Goal: Task Accomplishment & Management: Complete application form

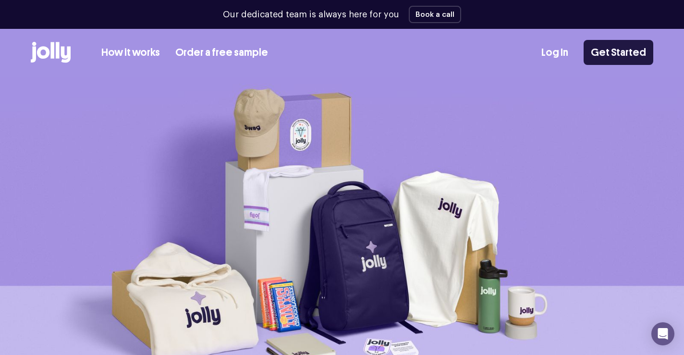
click at [607, 47] on link "Get Started" at bounding box center [619, 52] width 70 height 25
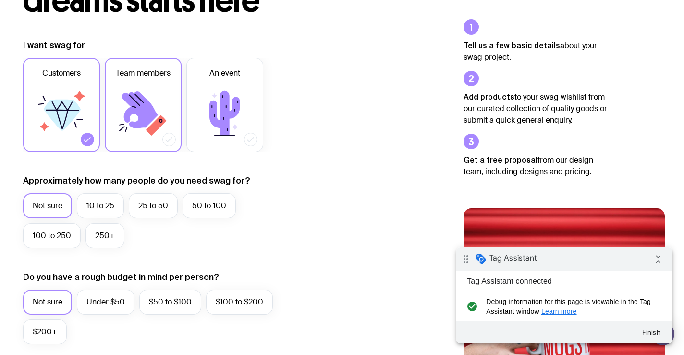
scroll to position [223, 0]
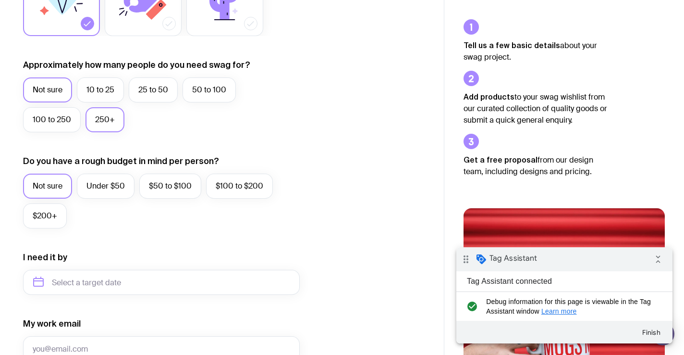
click at [113, 127] on label "250+" at bounding box center [105, 119] width 39 height 25
click at [0, 0] on input "250+" at bounding box center [0, 0] width 0 height 0
click at [113, 172] on div "Do you have a rough budget in mind per person? Not sure Under $50 $50 to $100 $…" at bounding box center [161, 191] width 277 height 73
click at [113, 177] on label "Under $50" at bounding box center [106, 185] width 58 height 25
click at [0, 0] on input "Under $50" at bounding box center [0, 0] width 0 height 0
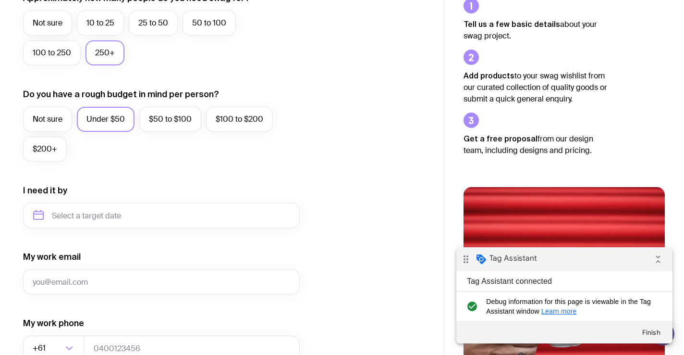
scroll to position [387, 0]
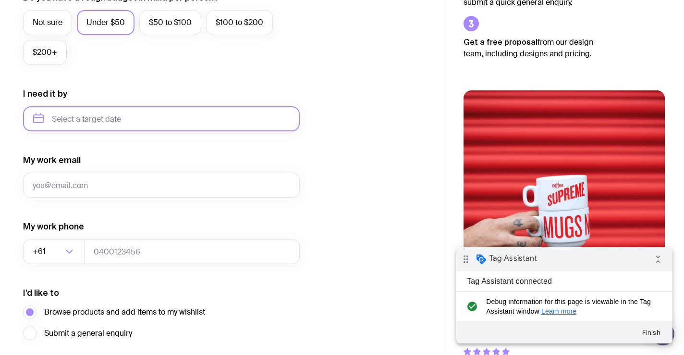
click at [67, 124] on input "text" at bounding box center [161, 118] width 277 height 25
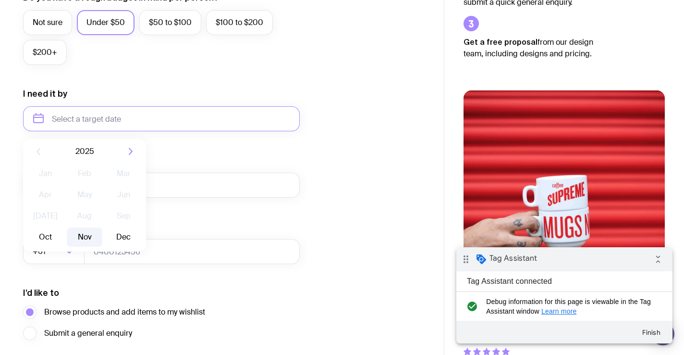
click at [97, 235] on button "Nov" at bounding box center [84, 236] width 35 height 19
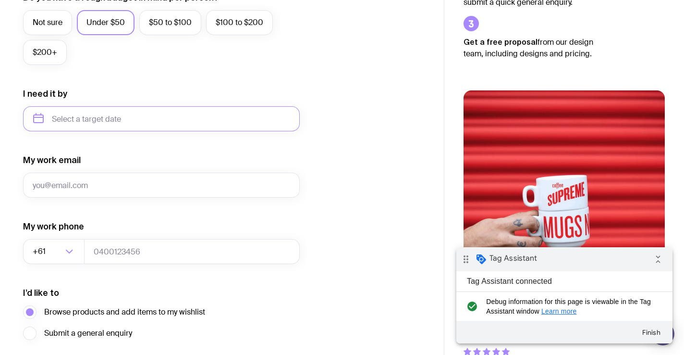
type input "[DATE]"
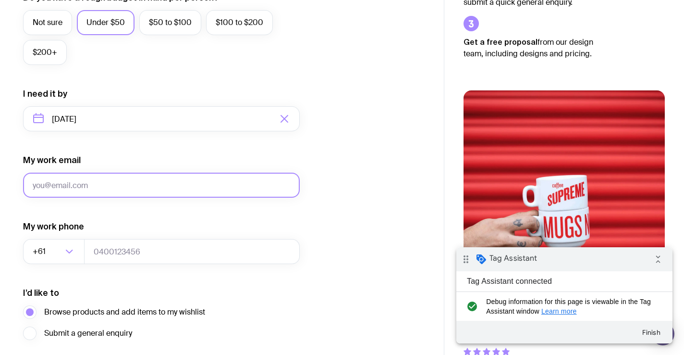
click at [104, 183] on input "My work email" at bounding box center [161, 184] width 277 height 25
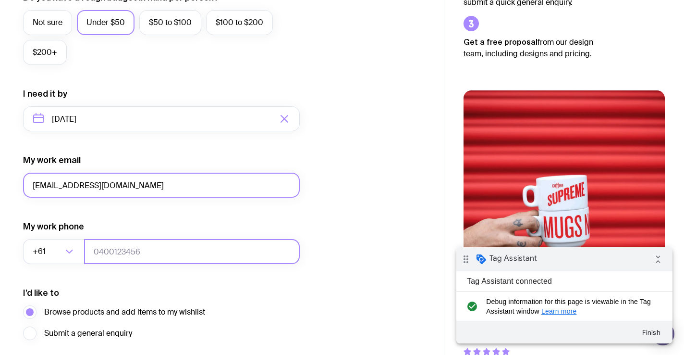
type input "[EMAIL_ADDRESS][DOMAIN_NAME]"
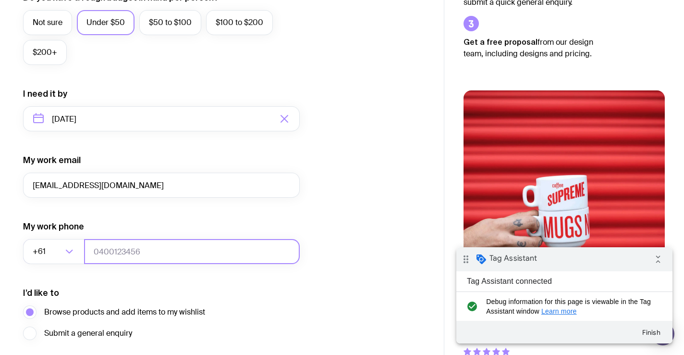
click at [100, 247] on input "tel" at bounding box center [192, 251] width 216 height 25
type input "0431046668"
click at [158, 289] on div "I’d like to Browse products and add items to my wishlist Submit a general enqui…" at bounding box center [161, 313] width 277 height 53
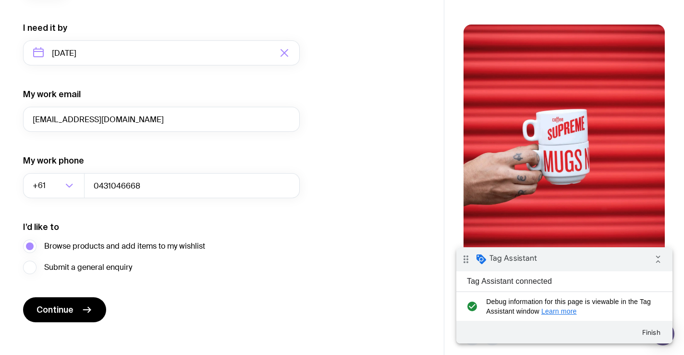
scroll to position [457, 0]
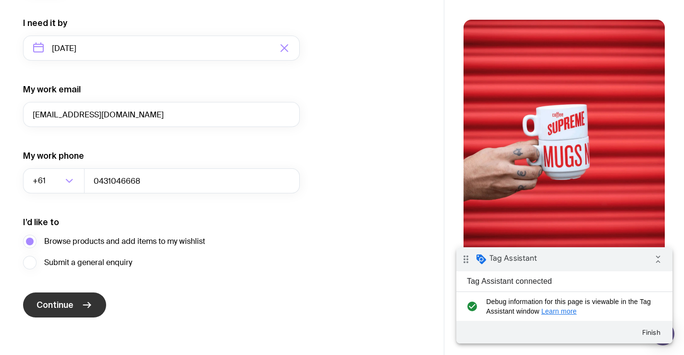
click at [86, 299] on icon "submit" at bounding box center [87, 305] width 12 height 12
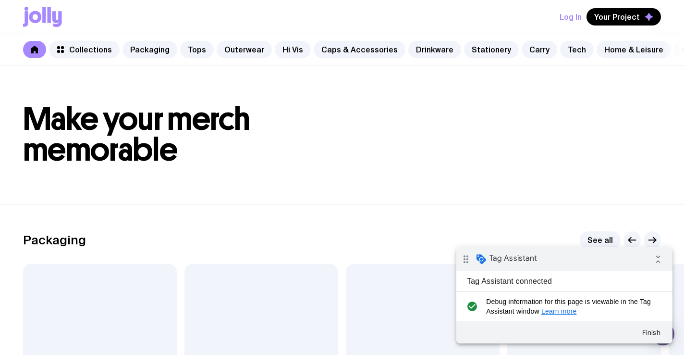
scroll to position [445, 0]
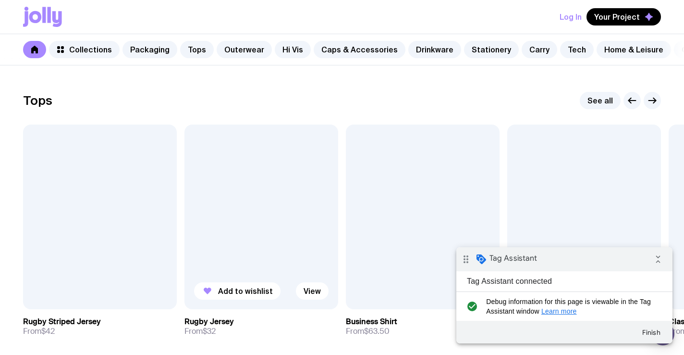
click at [235, 194] on div at bounding box center [261, 216] width 154 height 184
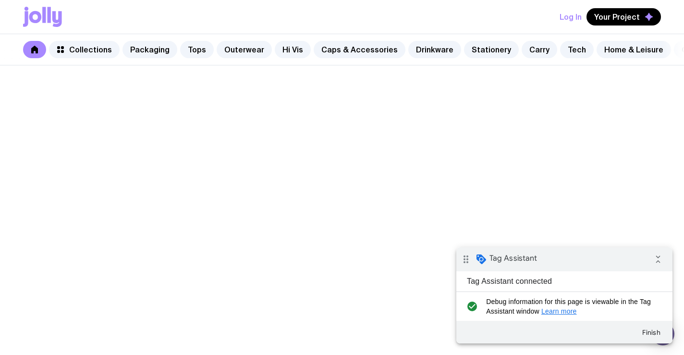
scroll to position [445, 0]
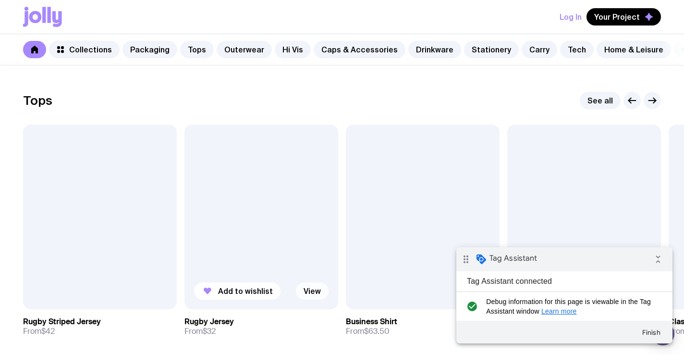
click at [303, 289] on link "View" at bounding box center [312, 290] width 33 height 17
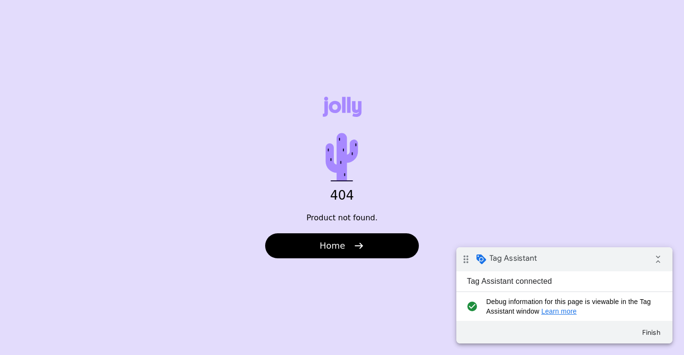
click at [341, 247] on span "Home" at bounding box center [331, 246] width 25 height 12
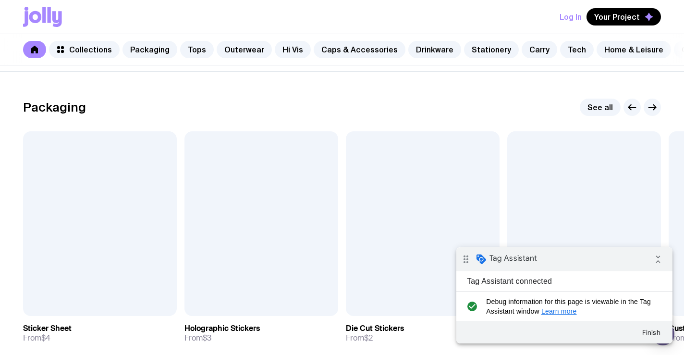
scroll to position [221, 0]
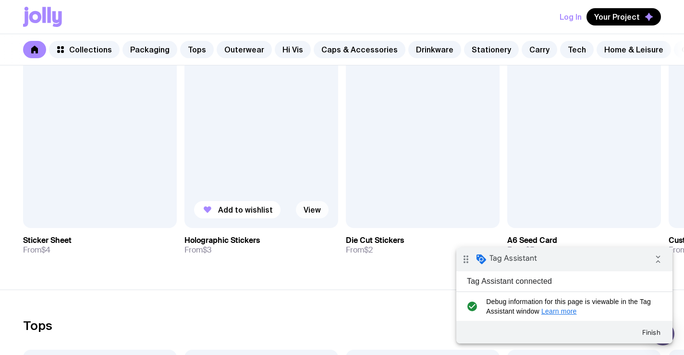
click at [313, 210] on link "View" at bounding box center [312, 209] width 33 height 17
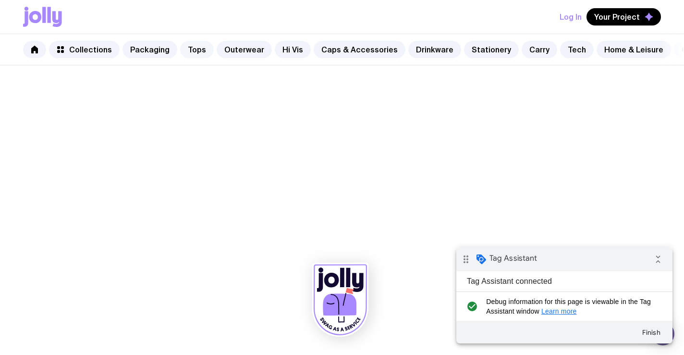
click at [195, 57] on link "Tops" at bounding box center [197, 49] width 34 height 17
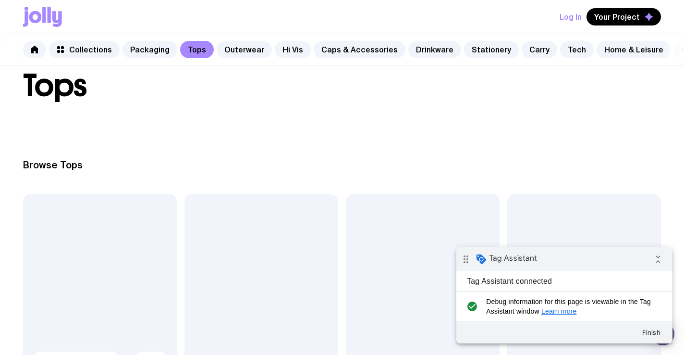
scroll to position [179, 0]
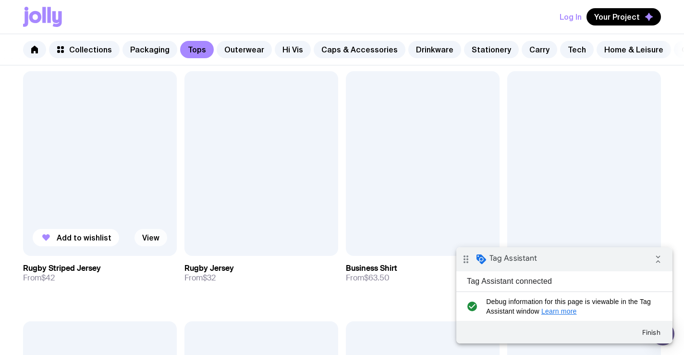
click at [144, 242] on link "View" at bounding box center [151, 237] width 33 height 17
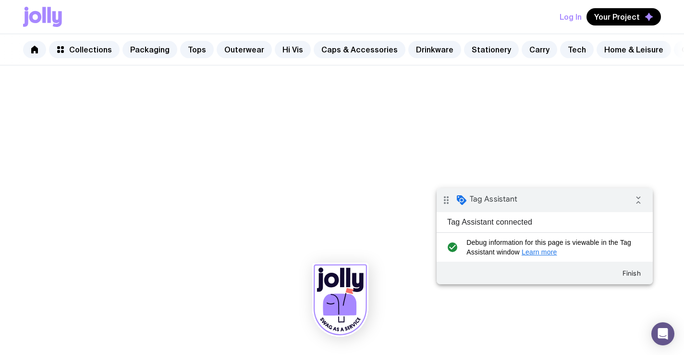
click at [602, 210] on div "drag_indicator Tag Assistant collapse_all" at bounding box center [545, 200] width 216 height 24
click at [356, 42] on link "Caps & Accessories" at bounding box center [360, 49] width 92 height 17
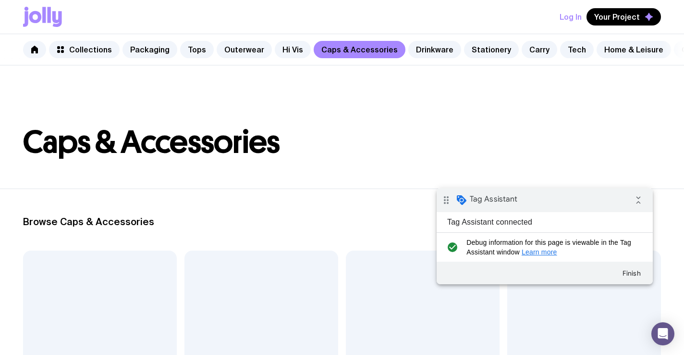
scroll to position [163, 0]
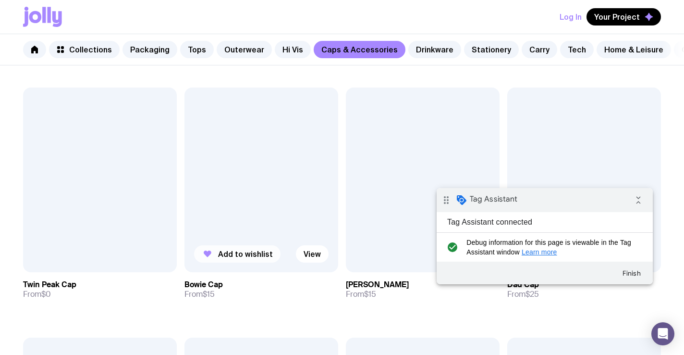
click at [258, 251] on span "Add to wishlist" at bounding box center [245, 254] width 55 height 10
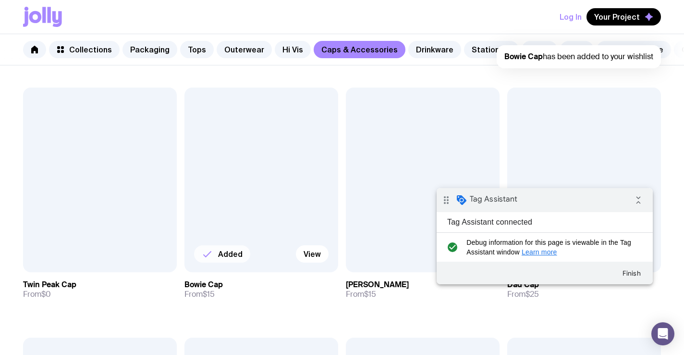
scroll to position [0, 0]
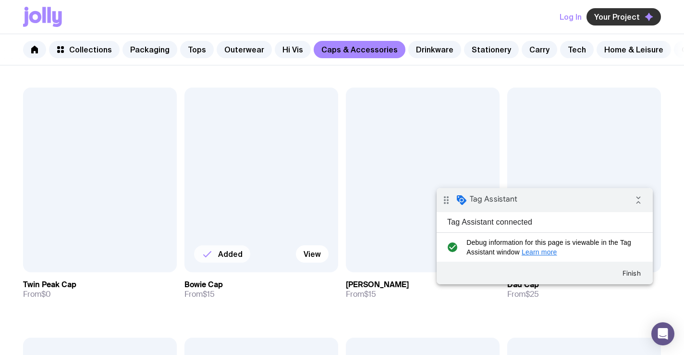
click at [618, 25] on button "Your Project" at bounding box center [624, 16] width 74 height 17
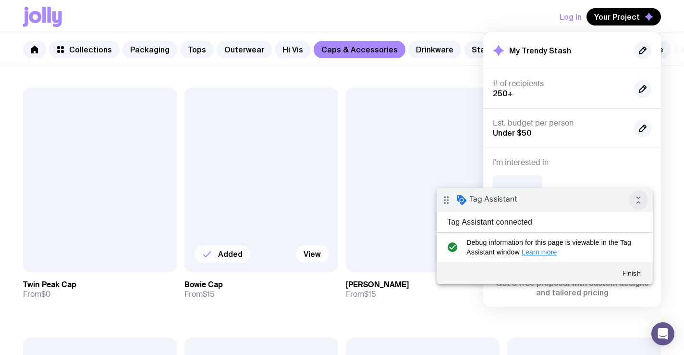
click at [634, 197] on icon "collapse_all" at bounding box center [638, 199] width 19 height 19
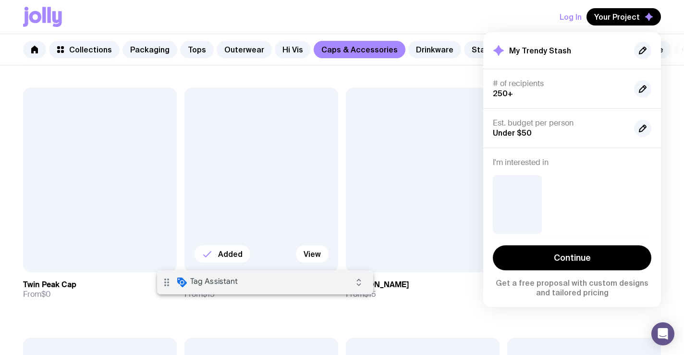
click at [340, 280] on div "drag_indicator Tag Assistant expand_all" at bounding box center [265, 282] width 216 height 24
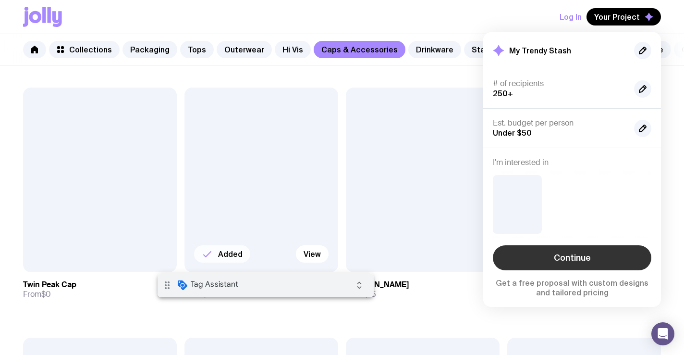
click at [574, 261] on link "Continue" at bounding box center [572, 257] width 159 height 25
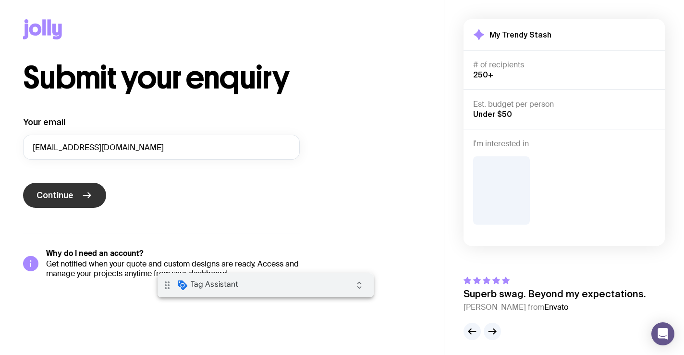
click at [86, 196] on icon "submit" at bounding box center [87, 195] width 12 height 12
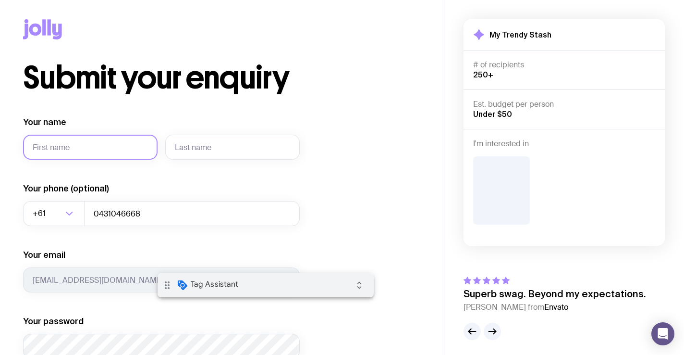
click at [98, 151] on input "Your name" at bounding box center [90, 147] width 135 height 25
type input "Shayne"
type input "Bernier"
type input "Veritatis odio iusto laborum veritatis explicabo tempora itaque."
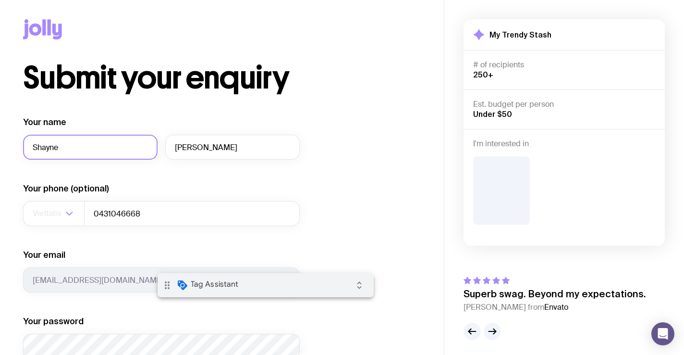
type input "0436937405"
type input "Shayne"
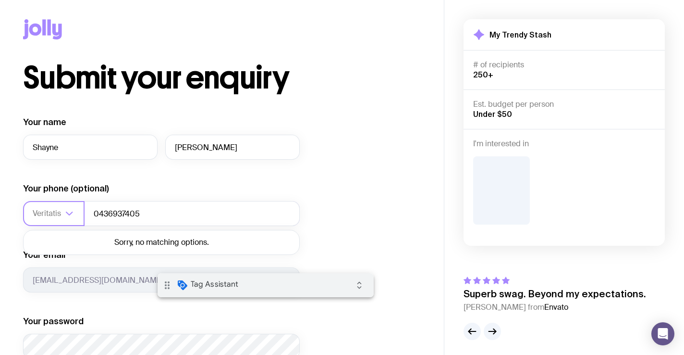
click at [68, 213] on icon "Search for option" at bounding box center [69, 213] width 6 height 3
click at [56, 213] on input "Veritatis odio iusto laborum veritatis explicabo tempora itaque." at bounding box center [48, 213] width 30 height 25
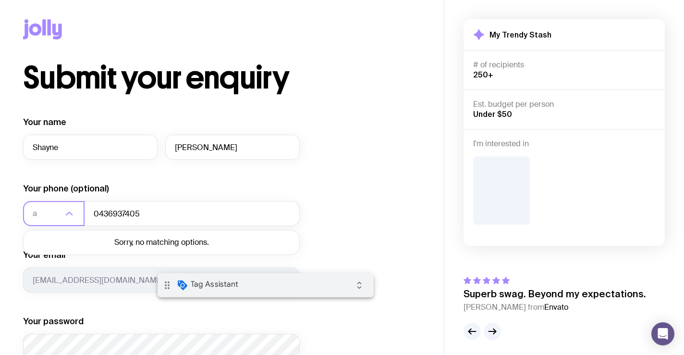
scroll to position [0, 0]
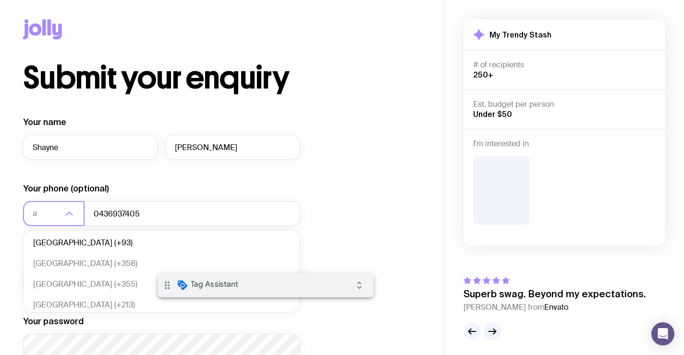
click at [56, 239] on li "Afghanistan (+93)" at bounding box center [162, 243] width 276 height 21
type input "a"
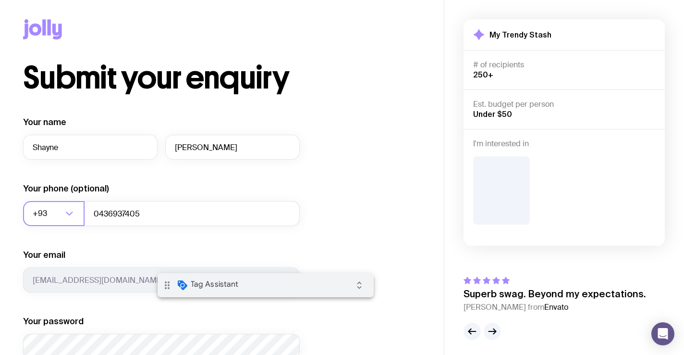
click at [204, 181] on div "Your name Shayne Bernier Your phone (optional) +93 Loading... 0436937405 Your e…" at bounding box center [161, 237] width 277 height 242
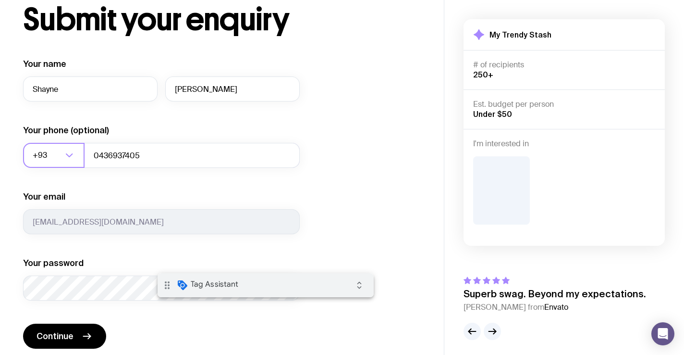
scroll to position [135, 0]
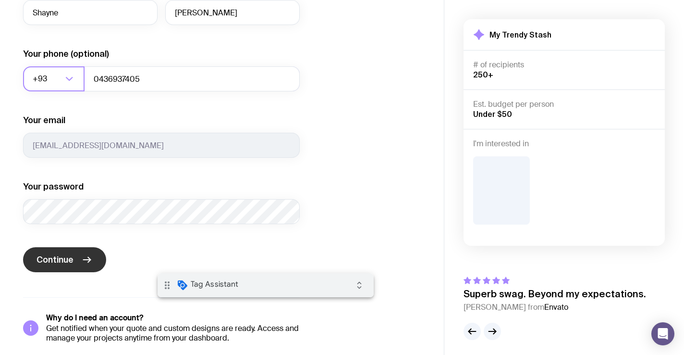
click at [80, 258] on button "Continue" at bounding box center [64, 259] width 83 height 25
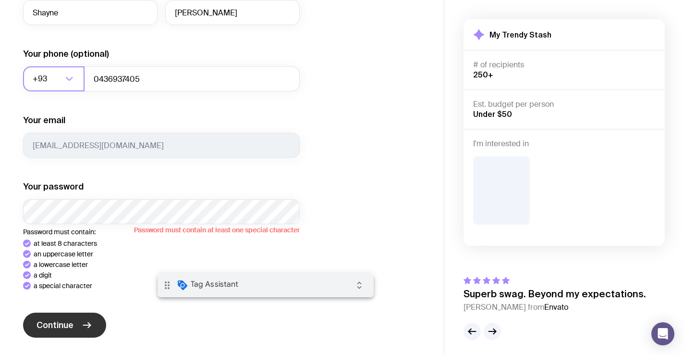
click at [83, 319] on icon "submit" at bounding box center [87, 325] width 12 height 12
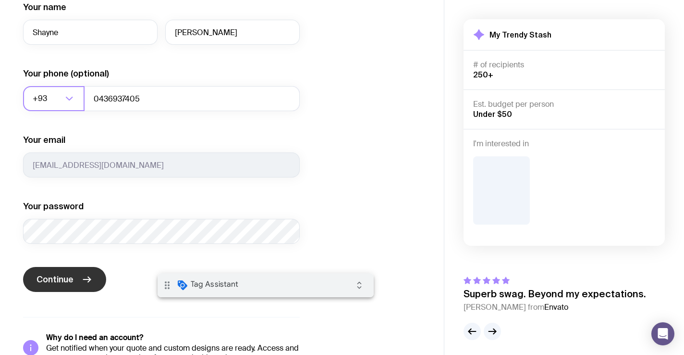
scroll to position [142, 0]
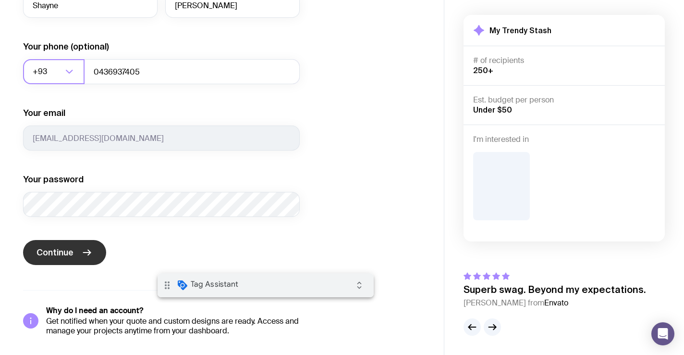
click at [73, 253] on span "Continue" at bounding box center [55, 252] width 37 height 12
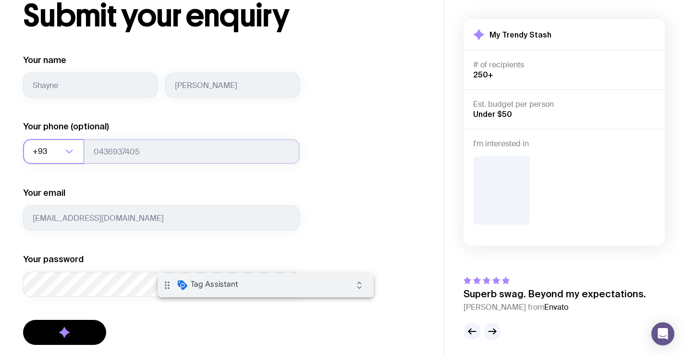
scroll to position [0, 0]
